Goal: Information Seeking & Learning: Learn about a topic

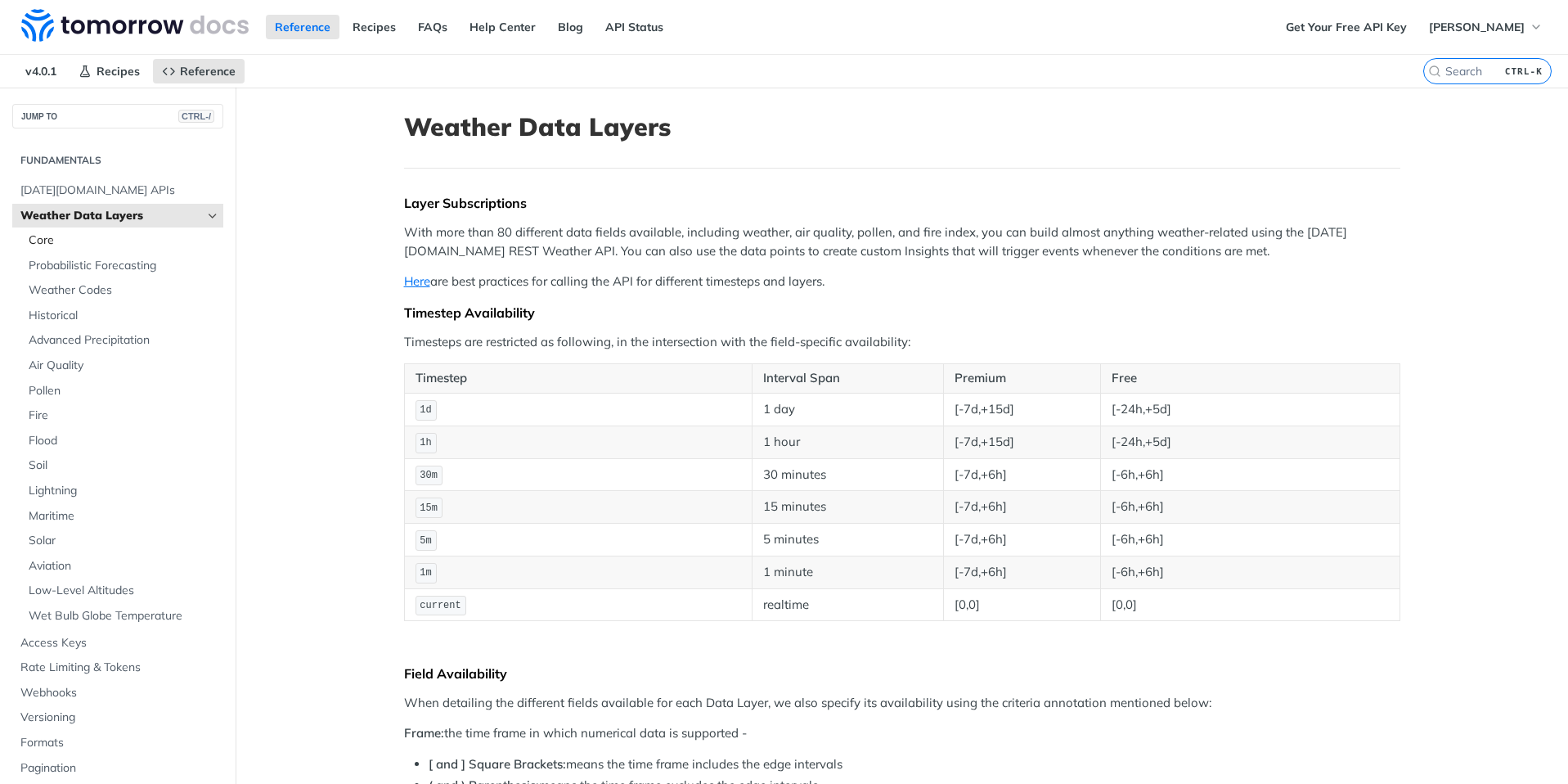
click at [42, 237] on span "Core" at bounding box center [124, 240] width 190 height 16
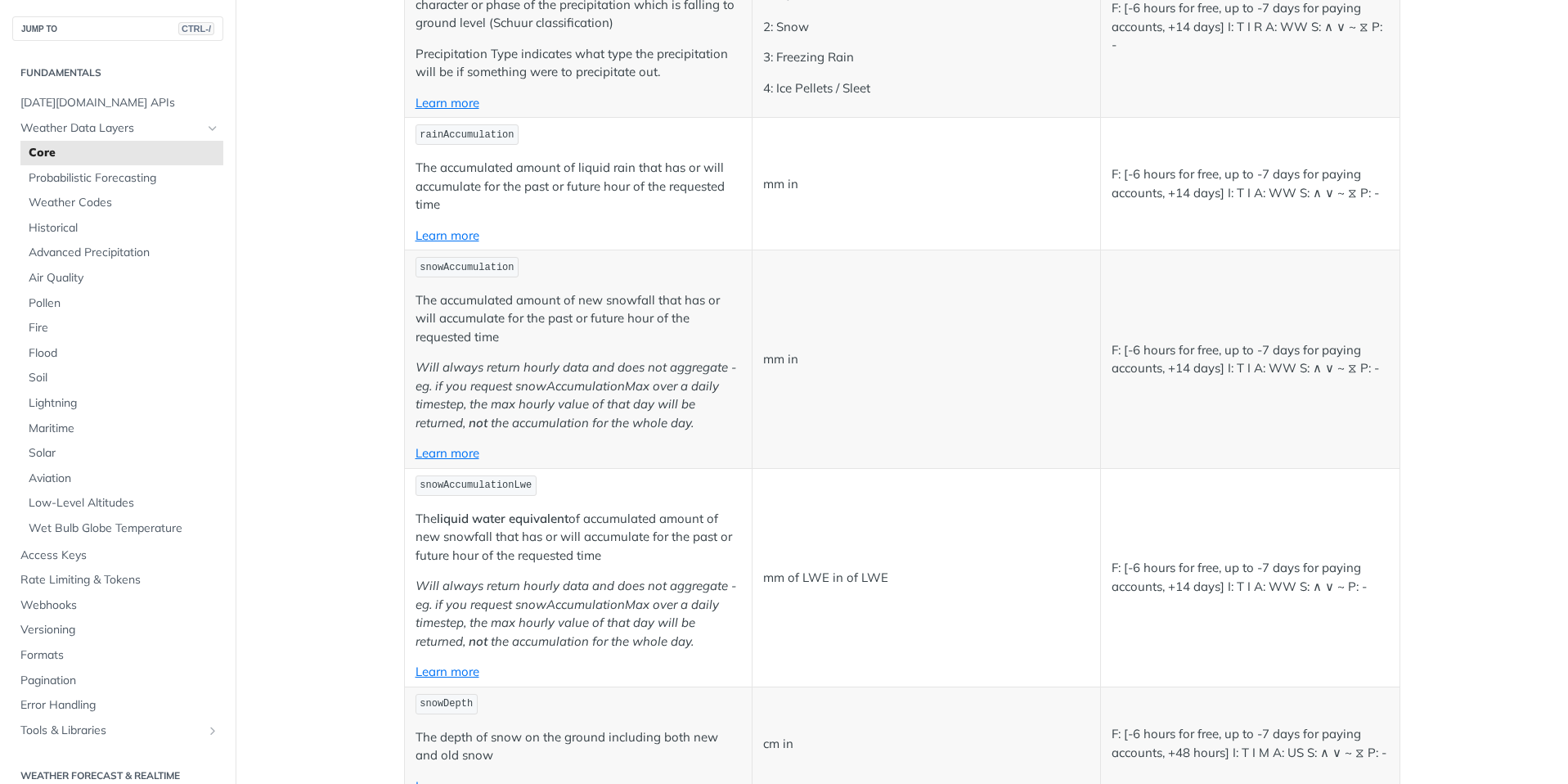
scroll to position [2781, 0]
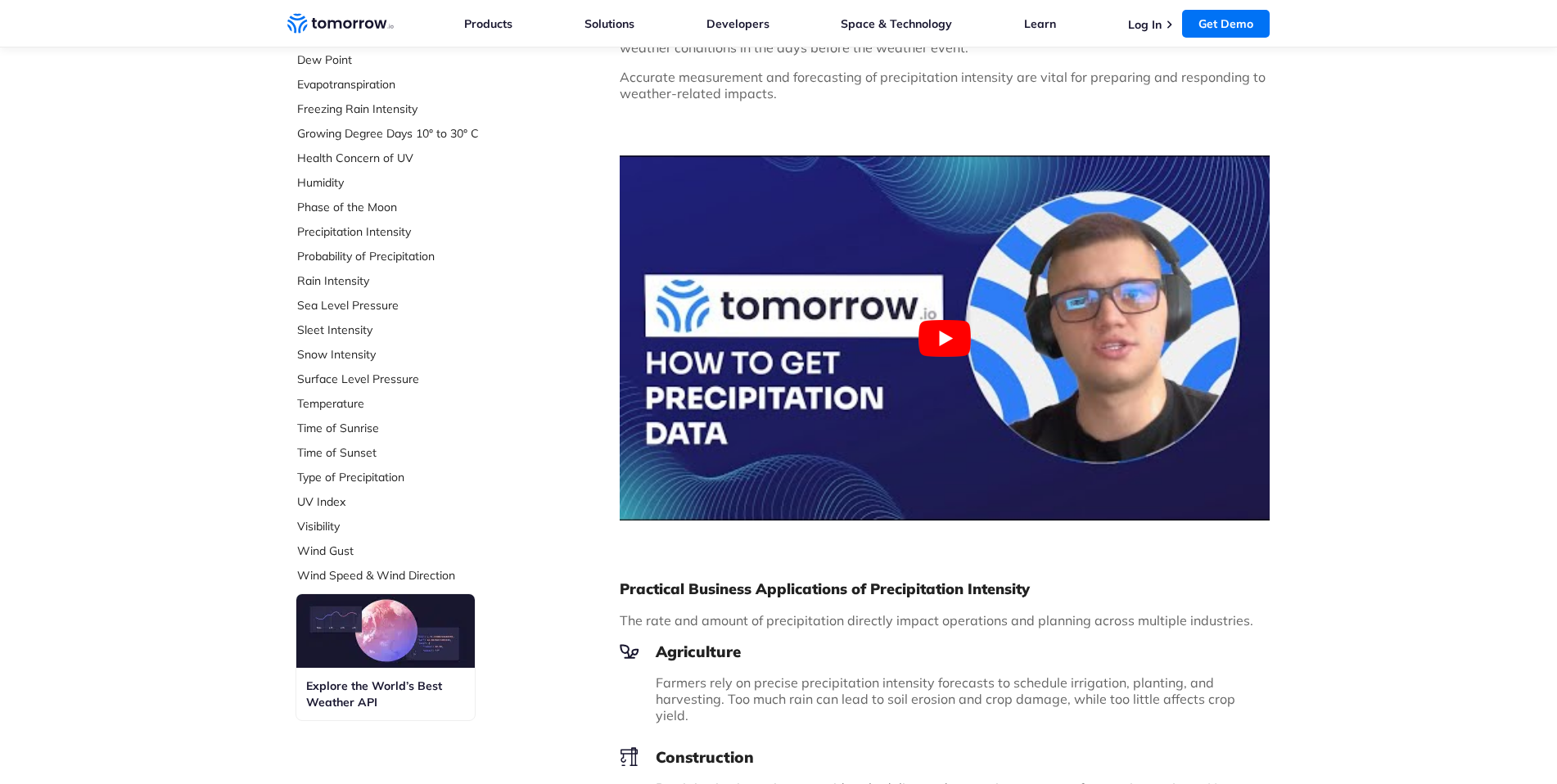
scroll to position [491, 0]
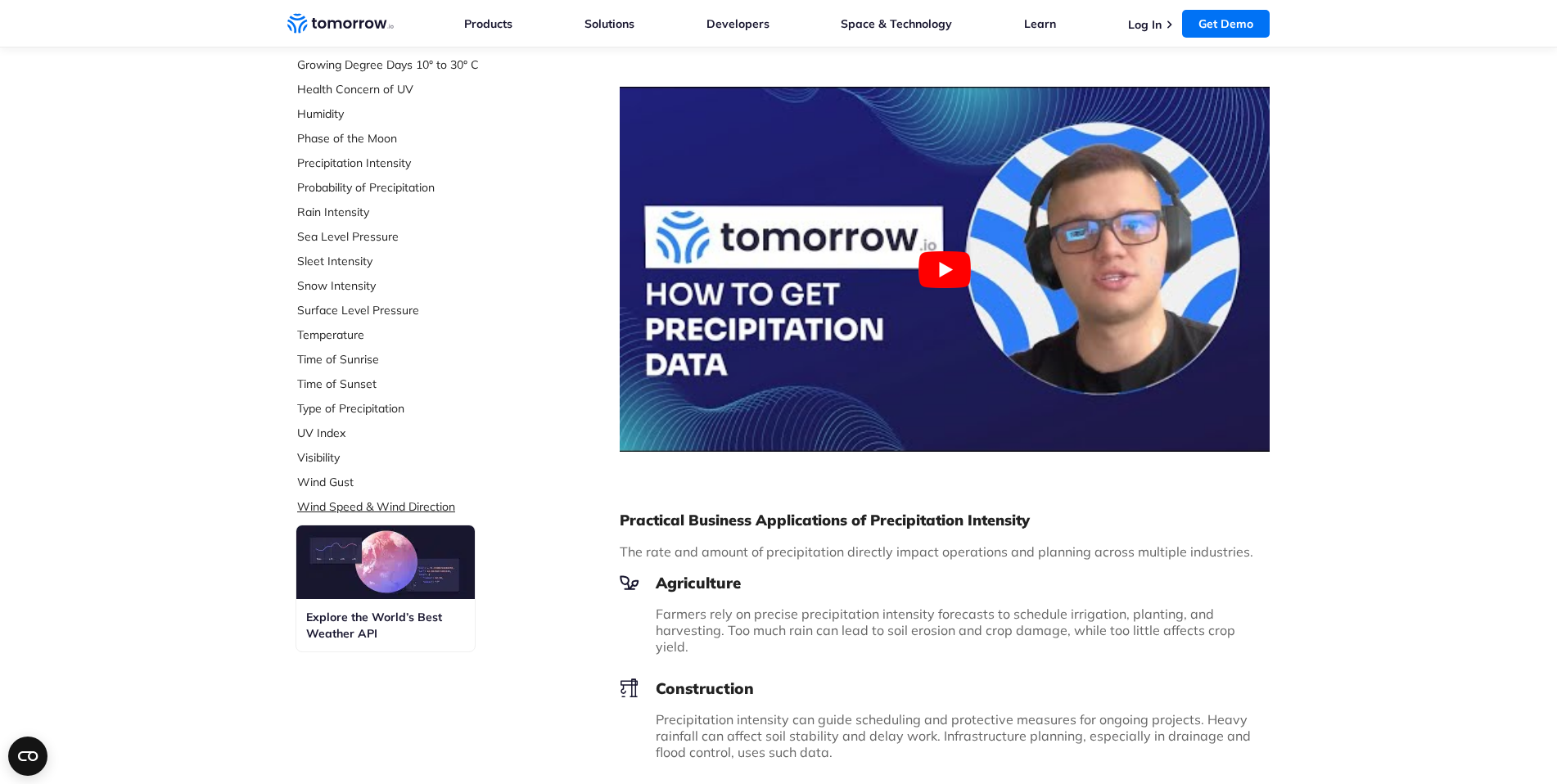
click at [418, 502] on link "Wind Speed & Wind Direction" at bounding box center [406, 505] width 218 height 16
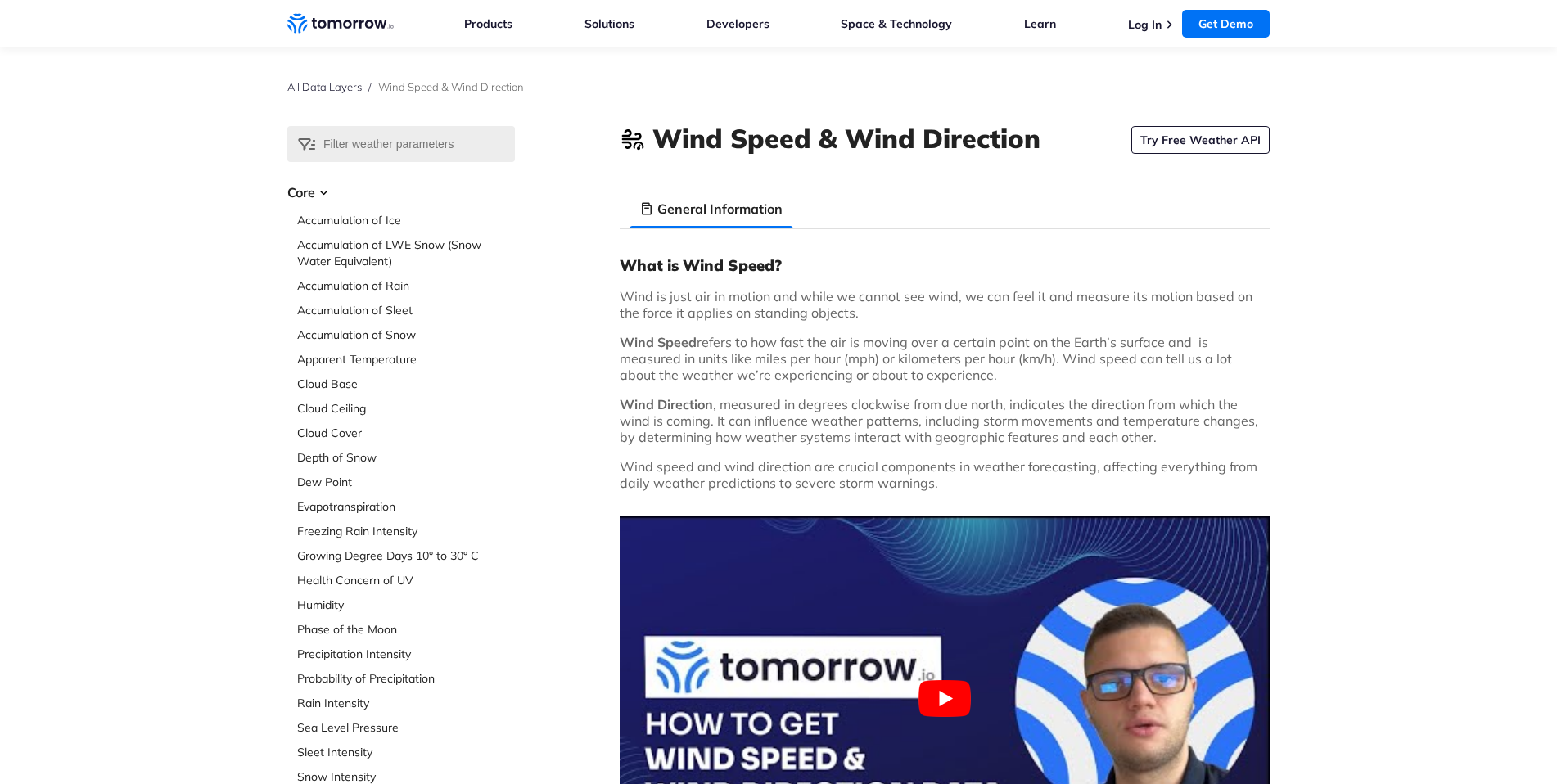
scroll to position [327, 0]
